Goal: Transaction & Acquisition: Purchase product/service

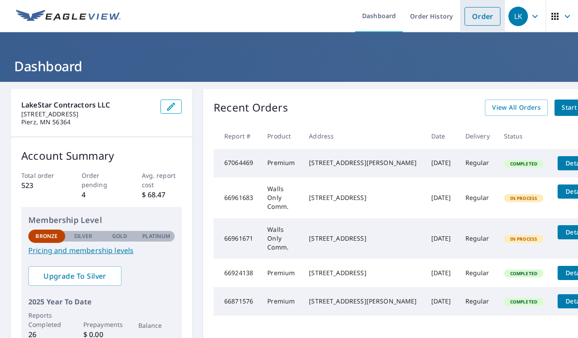
click at [486, 17] on link "Order" at bounding box center [482, 16] width 36 height 19
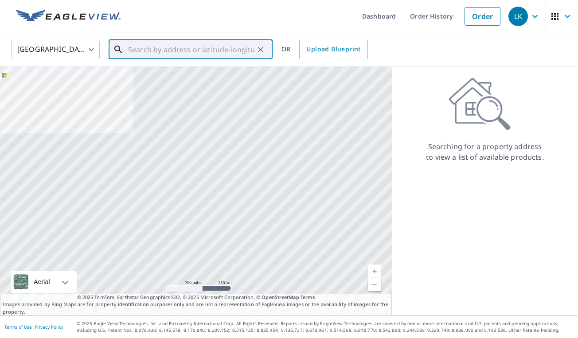
click at [224, 54] on input "text" at bounding box center [191, 49] width 126 height 25
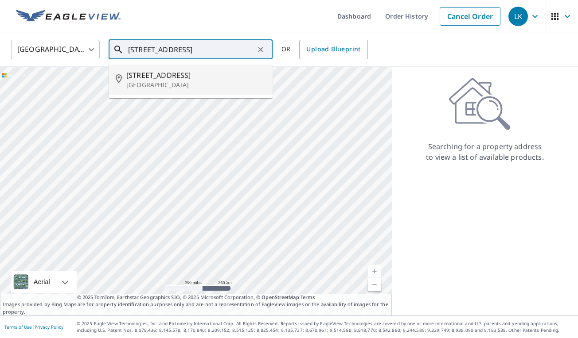
click at [155, 73] on span "[STREET_ADDRESS]" at bounding box center [195, 75] width 139 height 11
type input "[STREET_ADDRESS]"
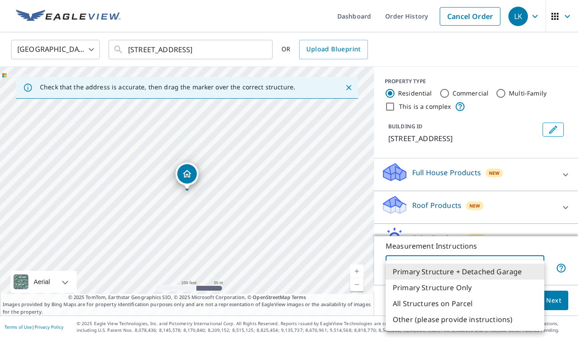
click at [410, 266] on body "LK LK Dashboard Order History Cancel Order LK [GEOGRAPHIC_DATA] [GEOGRAPHIC_DAT…" at bounding box center [289, 169] width 578 height 338
click at [416, 280] on li "Primary Structure Only" at bounding box center [464, 288] width 159 height 16
type input "2"
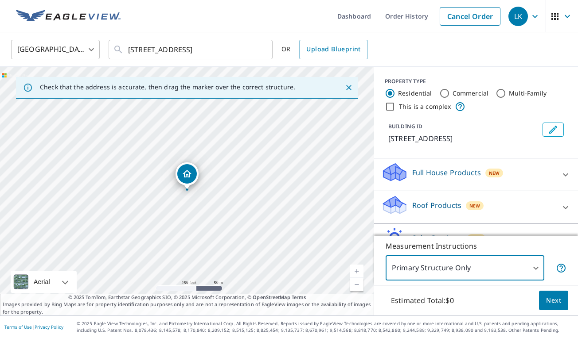
click at [552, 305] on span "Next" at bounding box center [553, 301] width 15 height 11
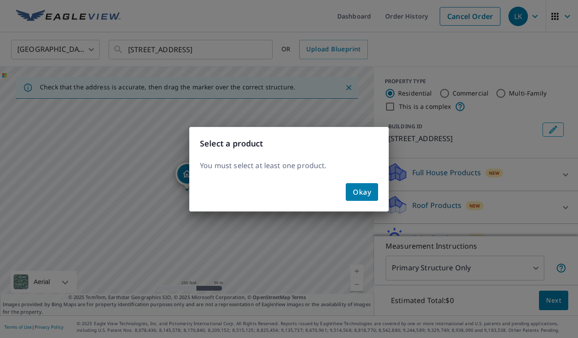
click at [369, 193] on span "Okay" at bounding box center [362, 192] width 18 height 12
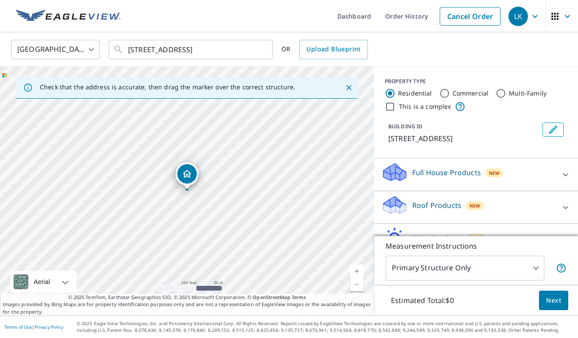
click at [412, 207] on p "Roof Products" at bounding box center [436, 205] width 49 height 11
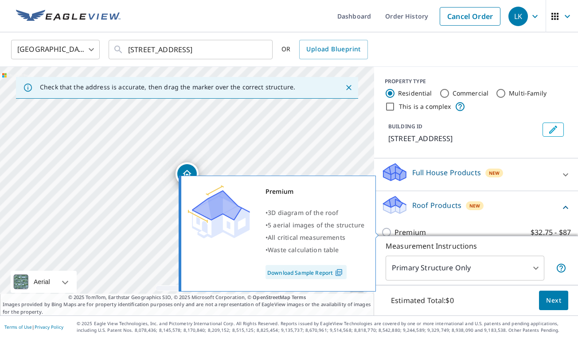
click at [397, 230] on p "Premium" at bounding box center [409, 232] width 31 height 11
click at [394, 230] on input "Premium $32.75 - $87" at bounding box center [387, 232] width 13 height 11
checkbox input "true"
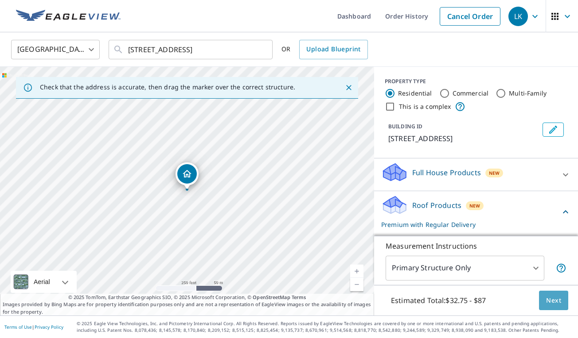
click at [551, 299] on span "Next" at bounding box center [553, 301] width 15 height 11
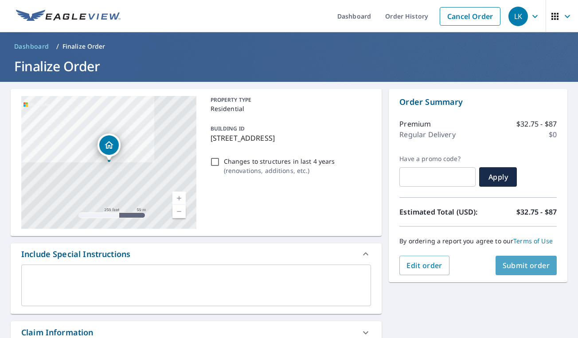
click at [550, 264] on button "Submit order" at bounding box center [526, 265] width 62 height 19
checkbox input "true"
